Goal: Information Seeking & Learning: Learn about a topic

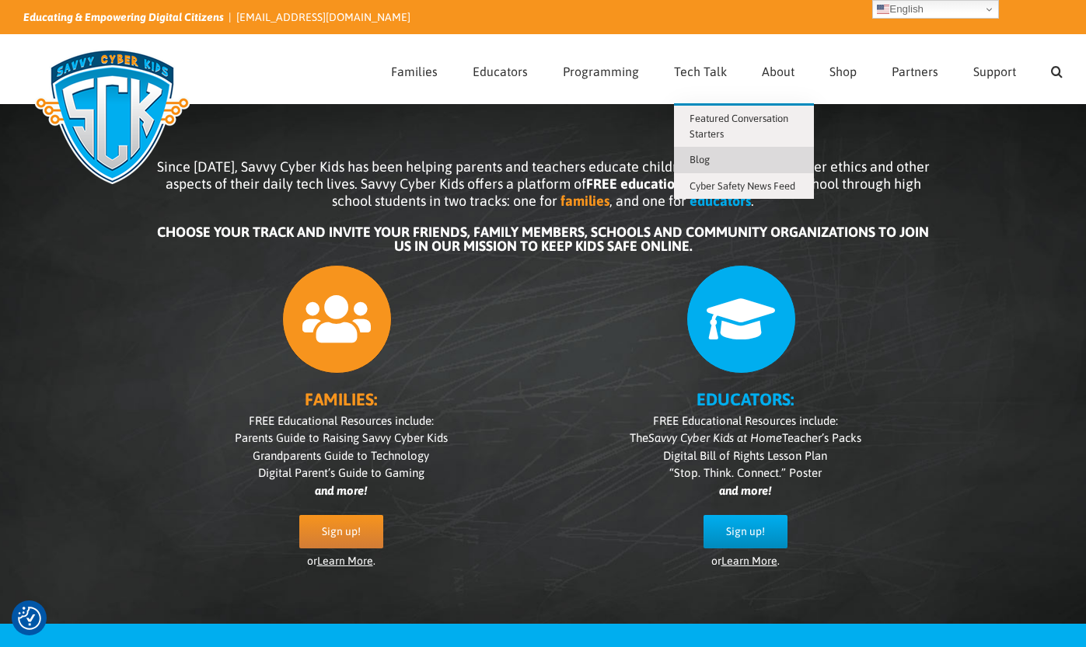
click at [708, 157] on span "Blog" at bounding box center [699, 160] width 20 height 12
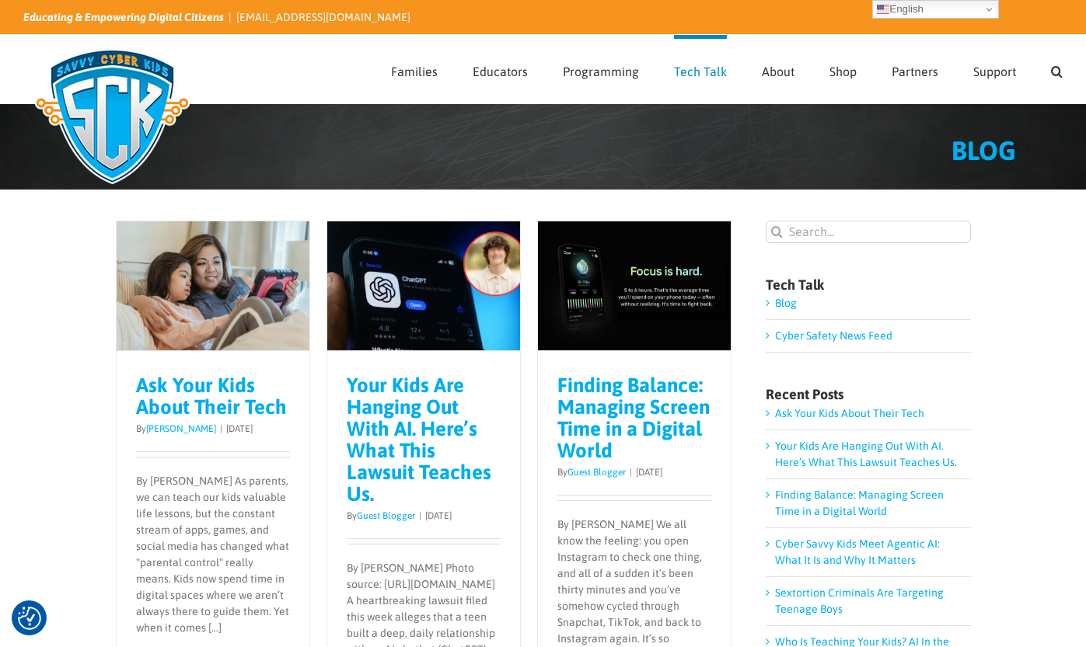
click at [841, 232] on input "Search for:" at bounding box center [868, 232] width 205 height 23
type input "hostage"
click at [766, 221] on input "" at bounding box center [777, 232] width 23 height 23
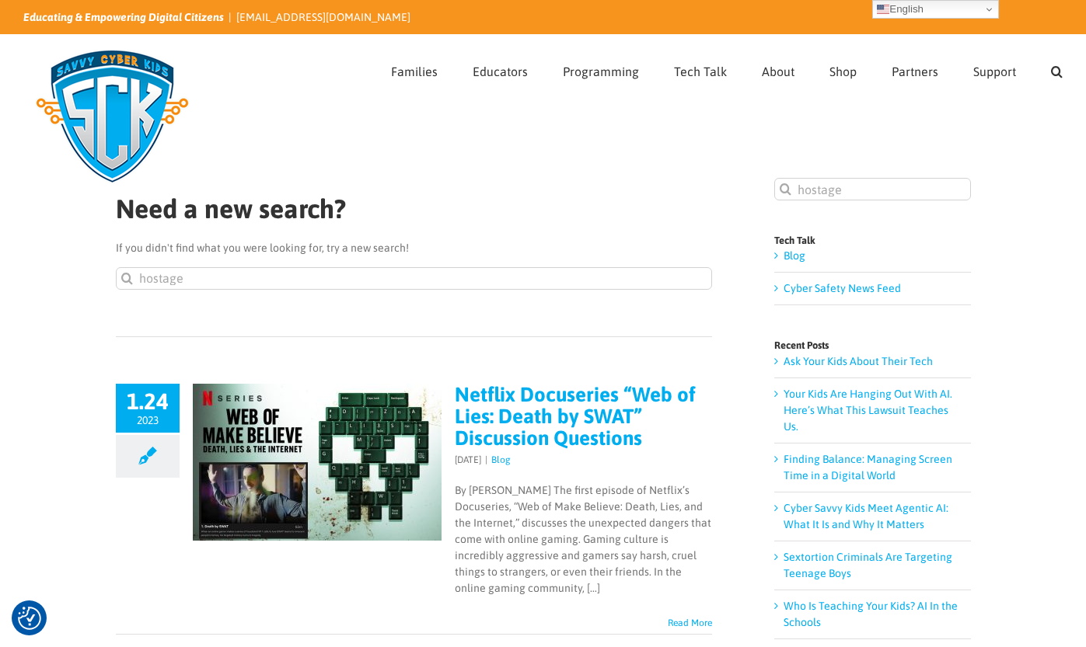
click at [850, 193] on input "hostage" at bounding box center [872, 189] width 197 height 23
click at [850, 192] on input "hostage" at bounding box center [872, 189] width 197 height 23
type input "[PERSON_NAME]"
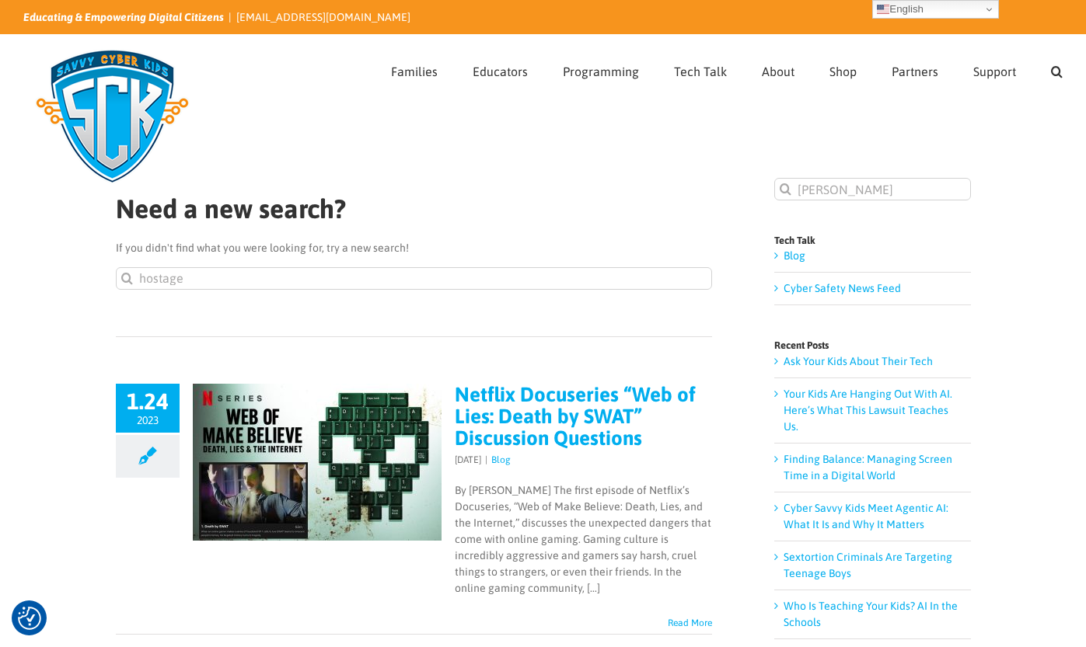
click at [774, 178] on input "" at bounding box center [785, 189] width 23 height 23
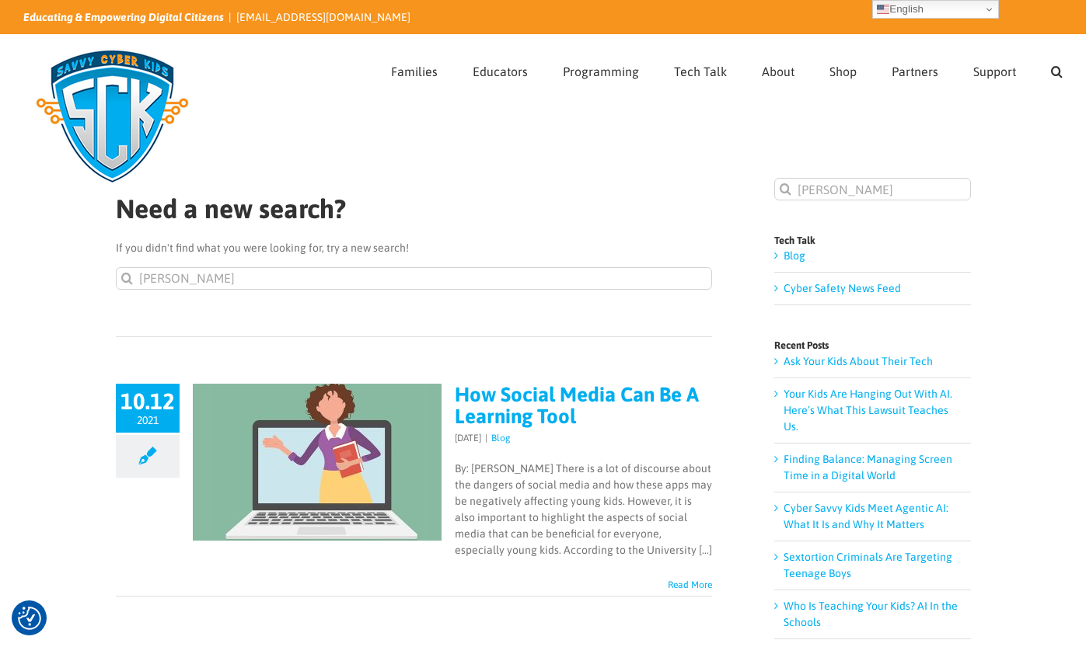
drag, startPoint x: 864, startPoint y: 188, endPoint x: 786, endPoint y: 180, distance: 79.0
click at [786, 180] on div "Search for: [PERSON_NAME] " at bounding box center [872, 189] width 197 height 23
type input "israel"
click at [774, 178] on input "" at bounding box center [785, 189] width 23 height 23
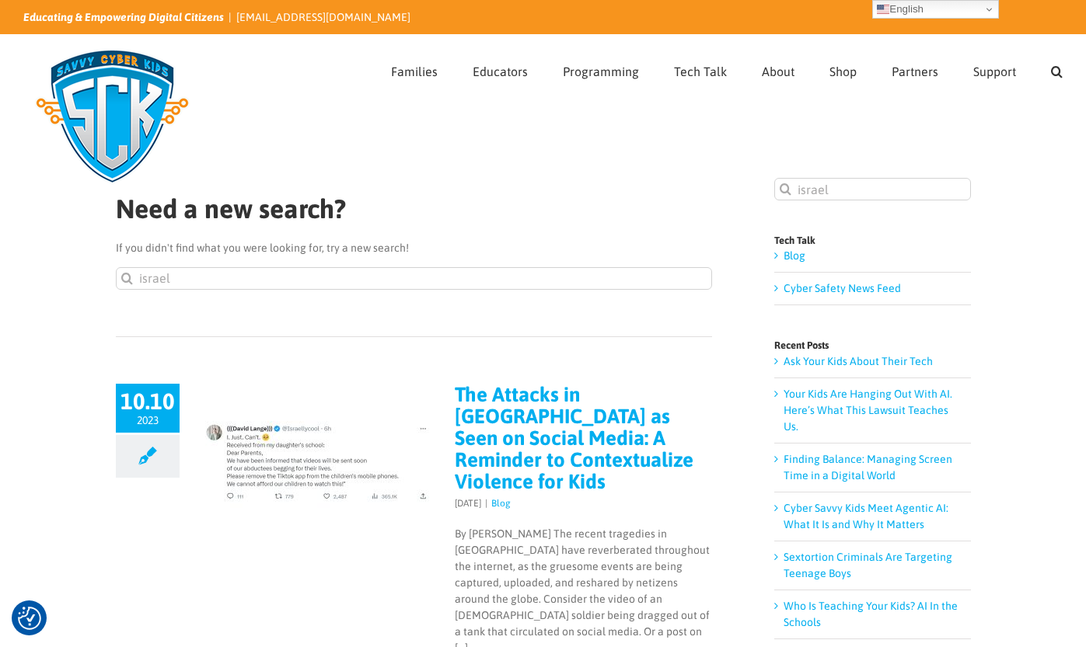
click at [669, 415] on link "The Attacks in Israel as Seen on Social Media: A Reminder to Contextualize Viol…" at bounding box center [574, 438] width 239 height 110
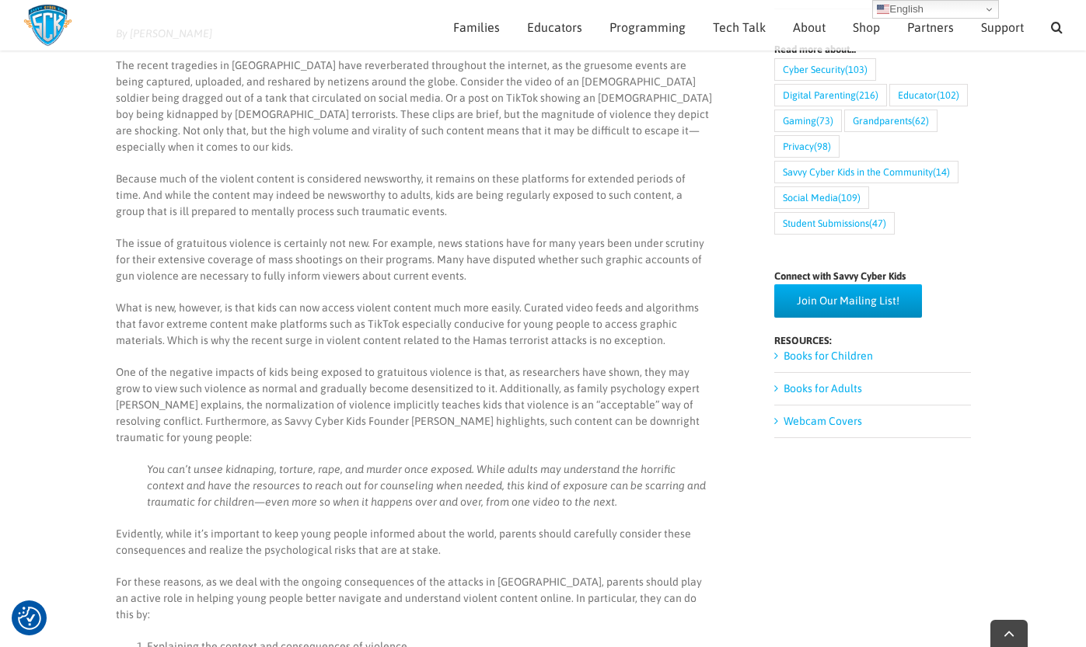
scroll to position [805, 0]
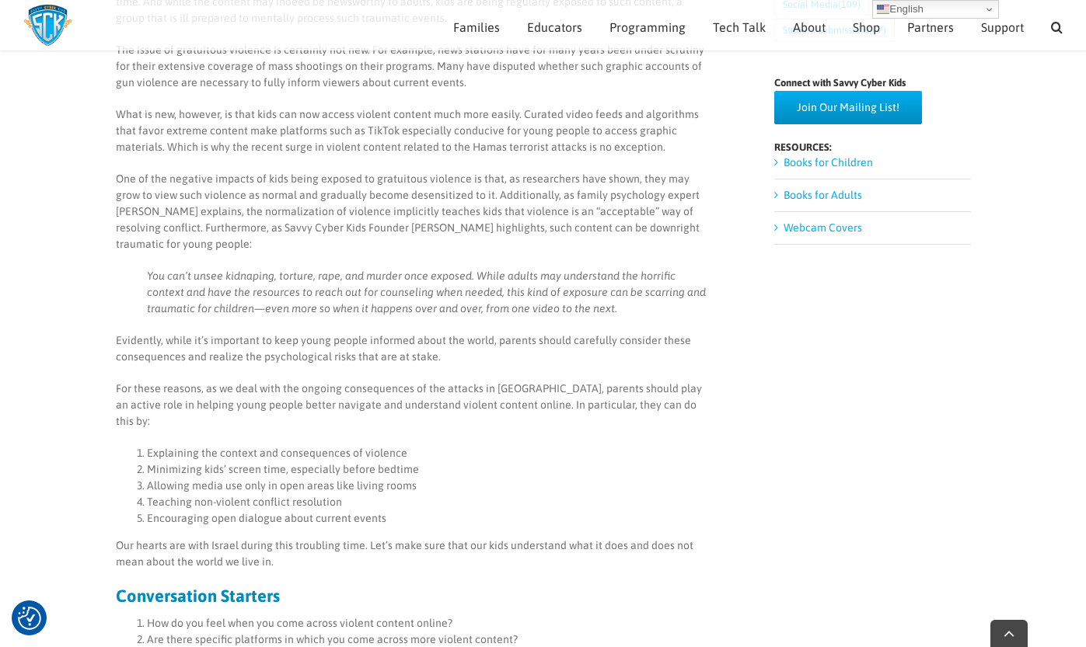
click at [428, 511] on li "Encouraging open dialogue about current events" at bounding box center [429, 519] width 565 height 16
click at [184, 203] on p "One of the negative impacts of kids being exposed to gratuitous violence is tha…" at bounding box center [414, 212] width 596 height 82
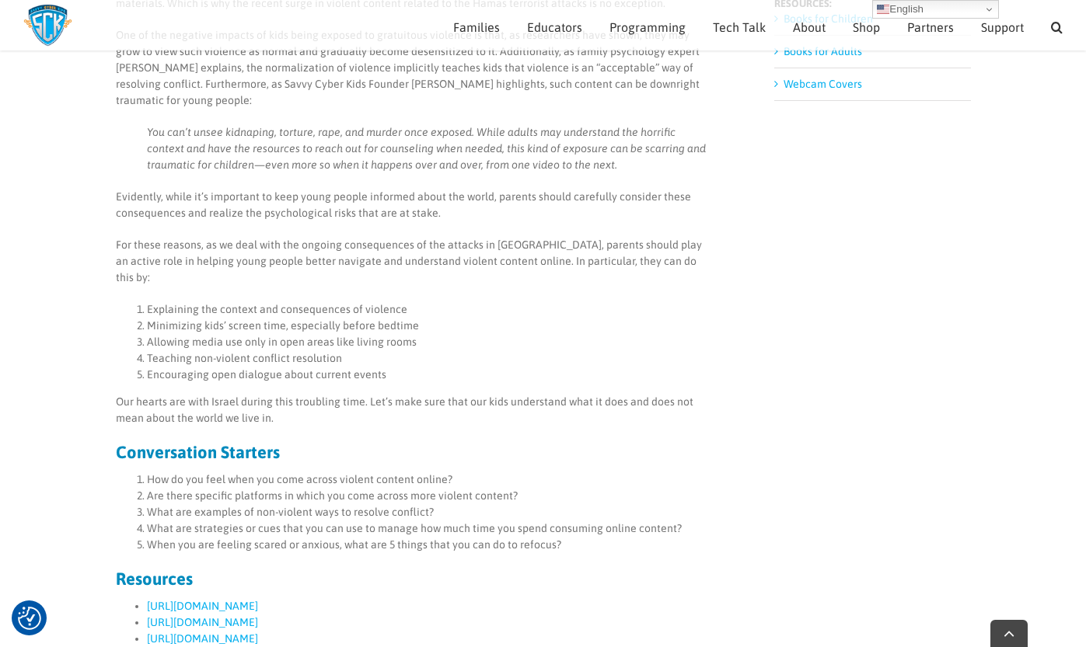
scroll to position [959, 0]
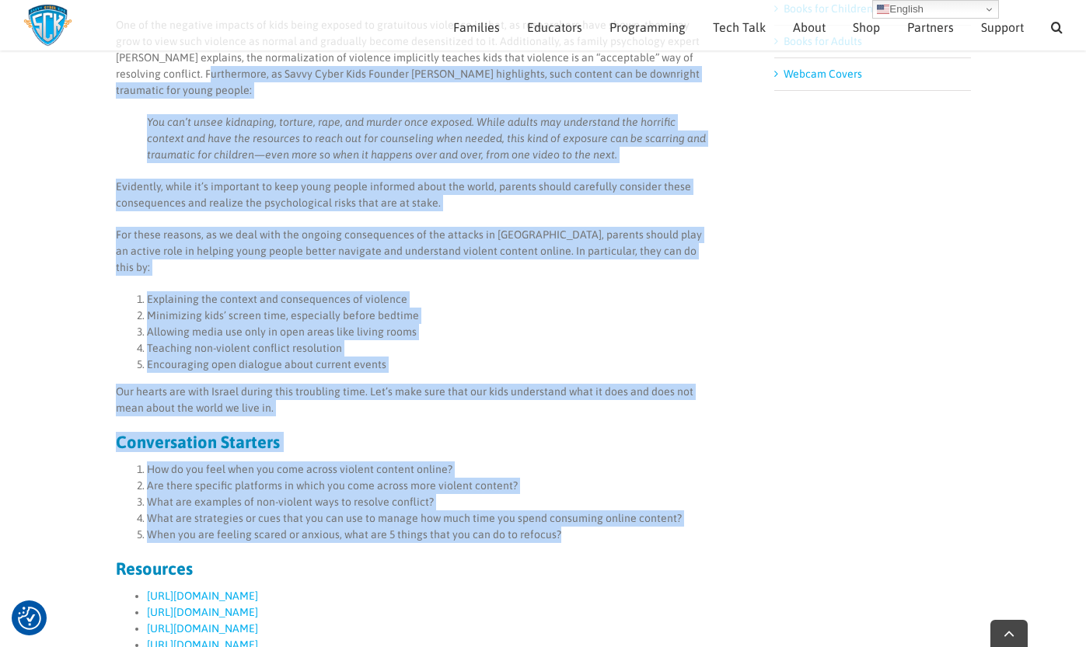
drag, startPoint x: 158, startPoint y: 212, endPoint x: 664, endPoint y: 518, distance: 591.4
click at [664, 518] on div "By Tylar Bloch The recent tragedies in Israel have reverberated throughout the …" at bounding box center [414, 304] width 596 height 1253
copy div "Furthermore, as Savvy Cyber Kids Founder Ben Halpert highlights, such content c…"
